Goal: Task Accomplishment & Management: Manage account settings

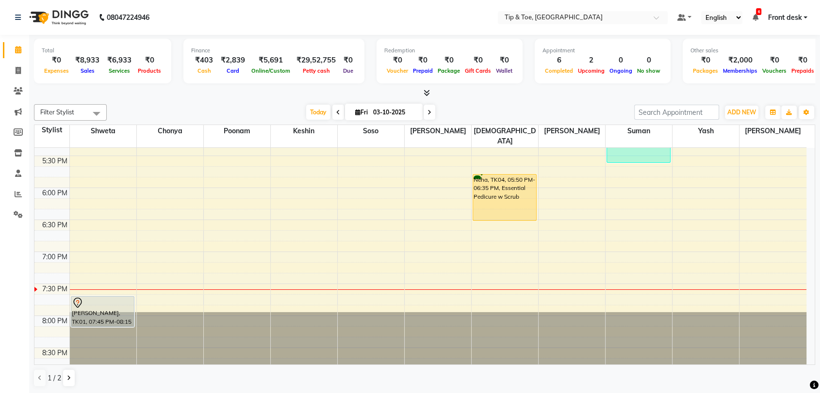
scroll to position [0, 0]
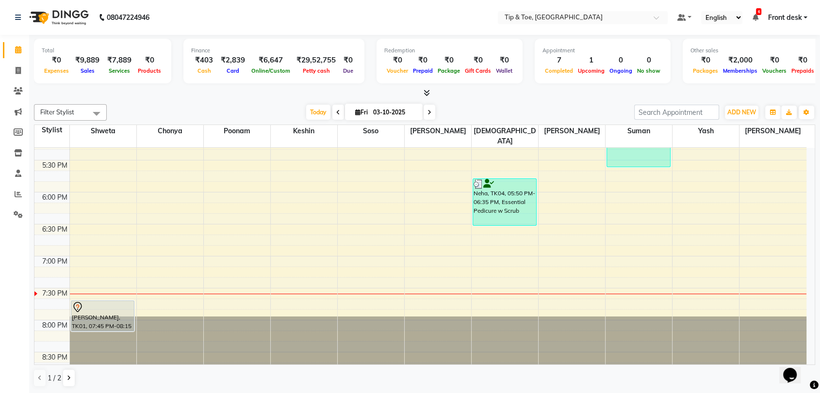
scroll to position [600, 0]
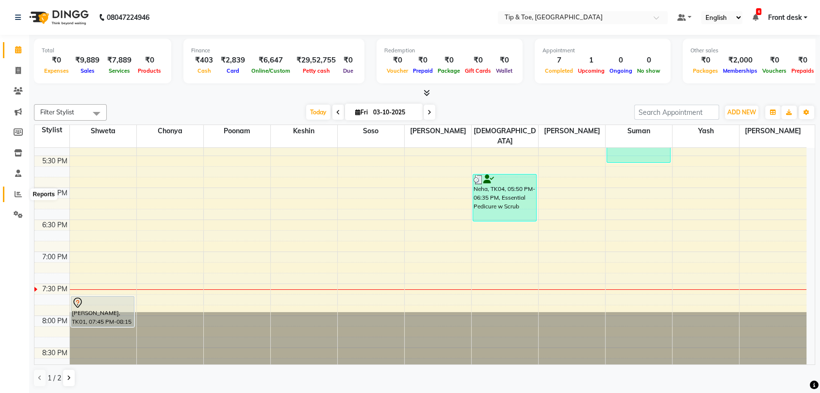
click at [16, 196] on icon at bounding box center [18, 194] width 7 height 7
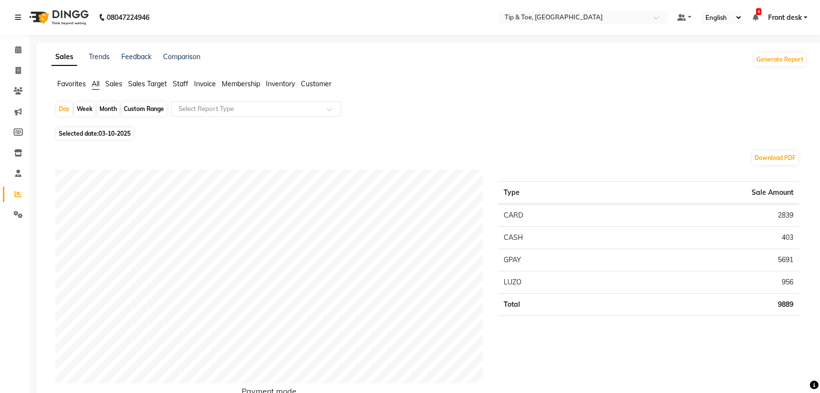
click at [179, 84] on span "Staff" at bounding box center [181, 84] width 16 height 9
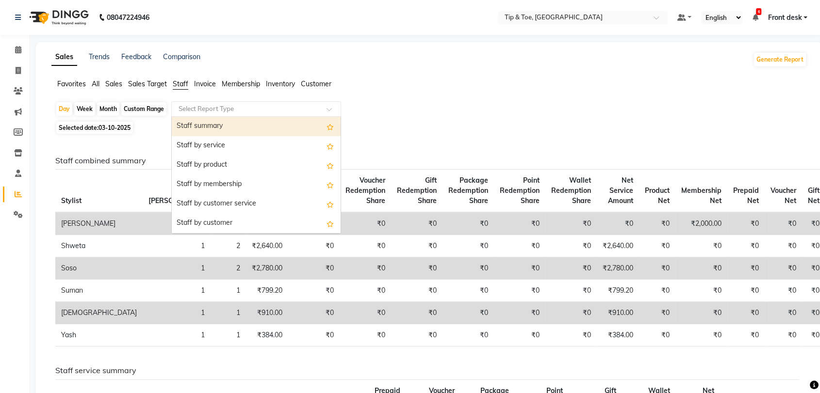
click at [241, 109] on input "text" at bounding box center [247, 109] width 140 height 10
click at [245, 127] on div "Staff summary" at bounding box center [256, 126] width 169 height 19
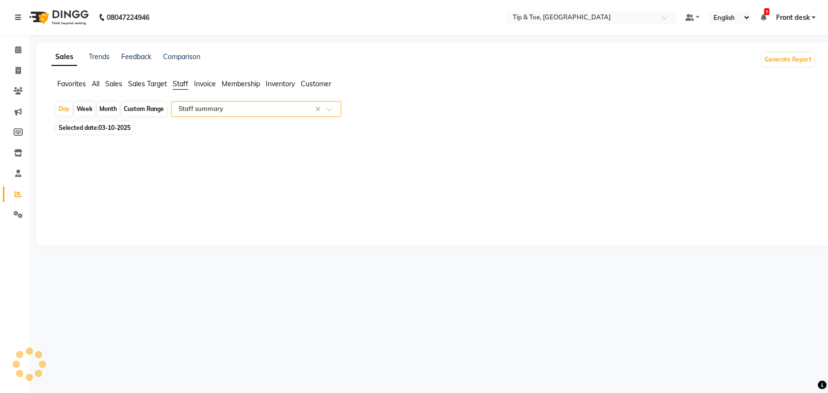
select select "full_report"
select select "csv"
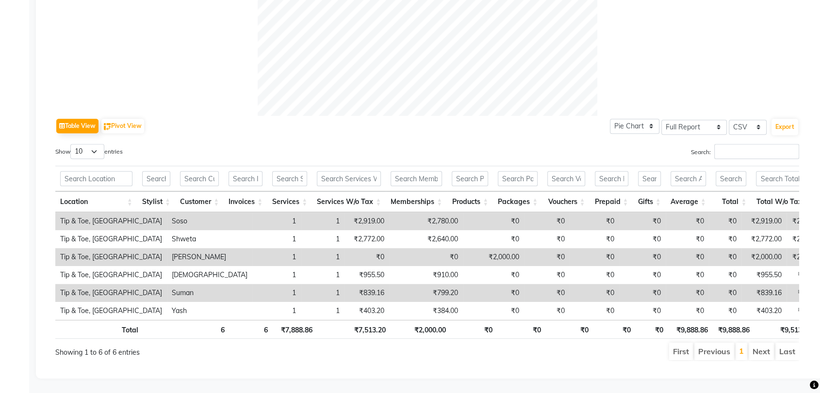
scroll to position [396, 0]
click at [16, 48] on div "Calendar Invoice Clients Marketing Members Inventory Staff Reports Settings Com…" at bounding box center [65, 13] width 131 height 731
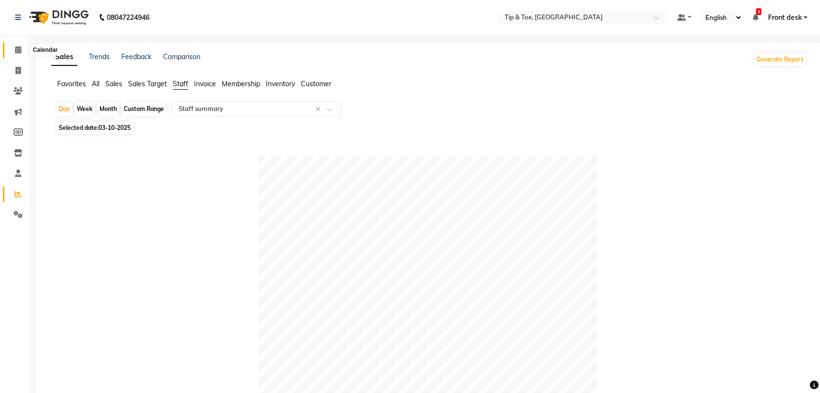
click at [19, 47] on icon at bounding box center [18, 49] width 6 height 7
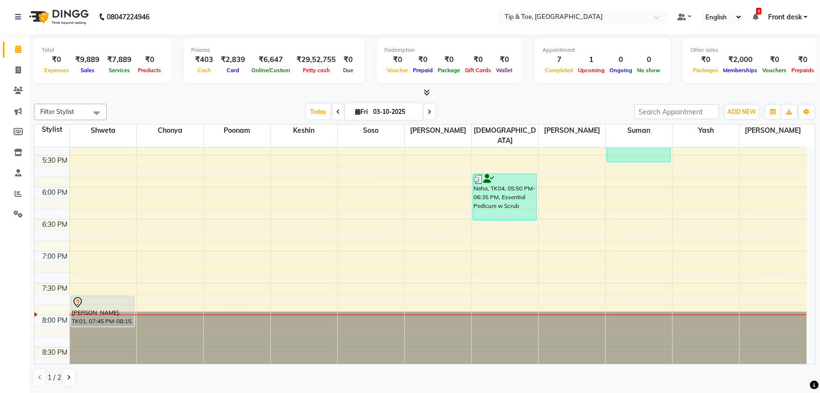
scroll to position [600, 0]
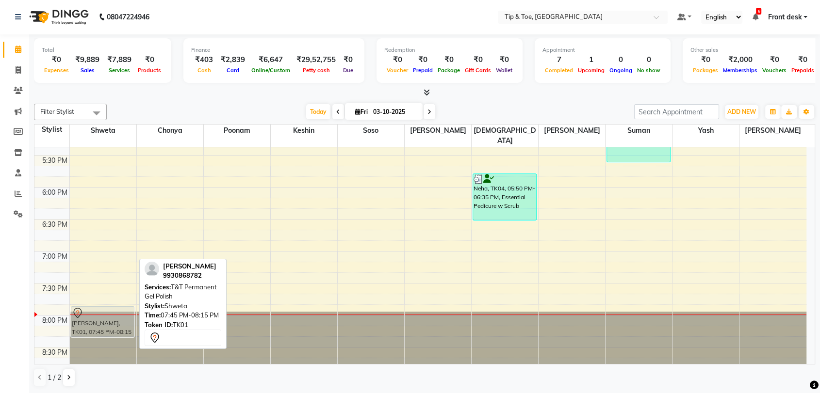
drag, startPoint x: 108, startPoint y: 293, endPoint x: 114, endPoint y: 309, distance: 16.8
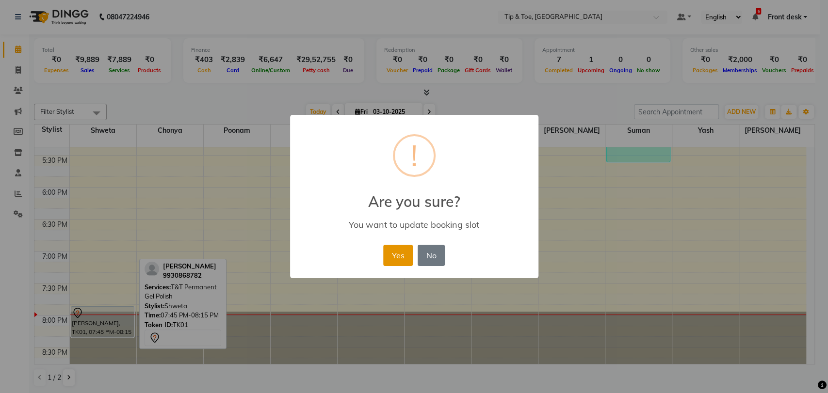
drag, startPoint x: 401, startPoint y: 253, endPoint x: 349, endPoint y: 299, distance: 69.1
click at [401, 253] on button "Yes" at bounding box center [398, 255] width 30 height 21
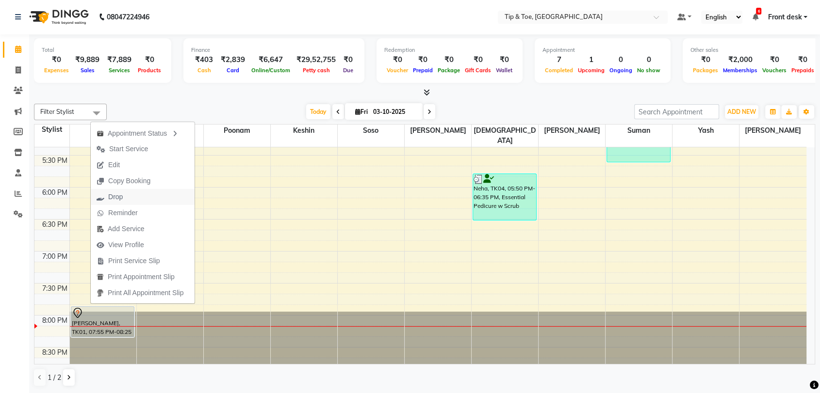
click at [137, 197] on button "Drop" at bounding box center [143, 197] width 104 height 16
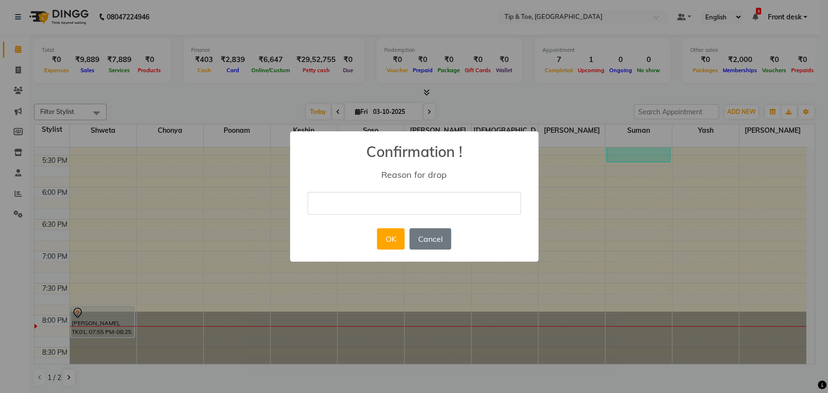
drag, startPoint x: 397, startPoint y: 200, endPoint x: 397, endPoint y: 207, distance: 6.3
click at [397, 200] on input "text" at bounding box center [414, 203] width 213 height 23
type input "C"
click at [392, 245] on button "OK" at bounding box center [391, 239] width 28 height 21
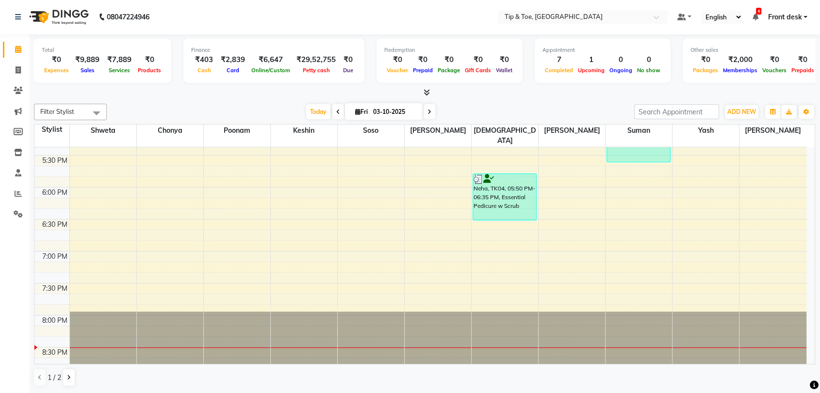
click at [425, 109] on span at bounding box center [430, 111] width 12 height 15
type input "04-10-2025"
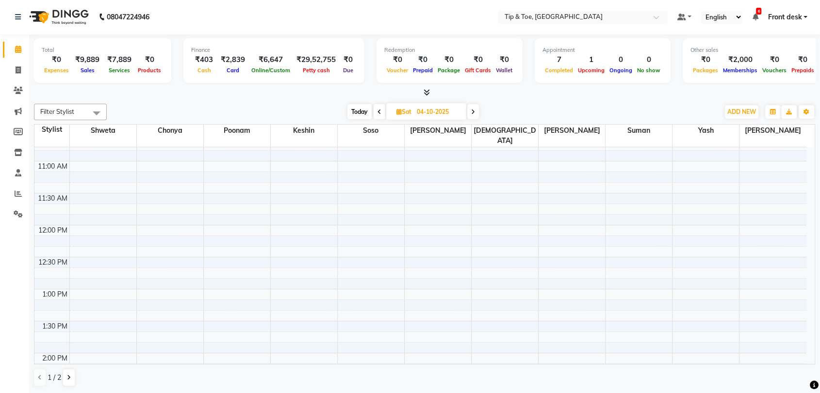
scroll to position [115, 0]
